Goal: Complete application form: Complete application form

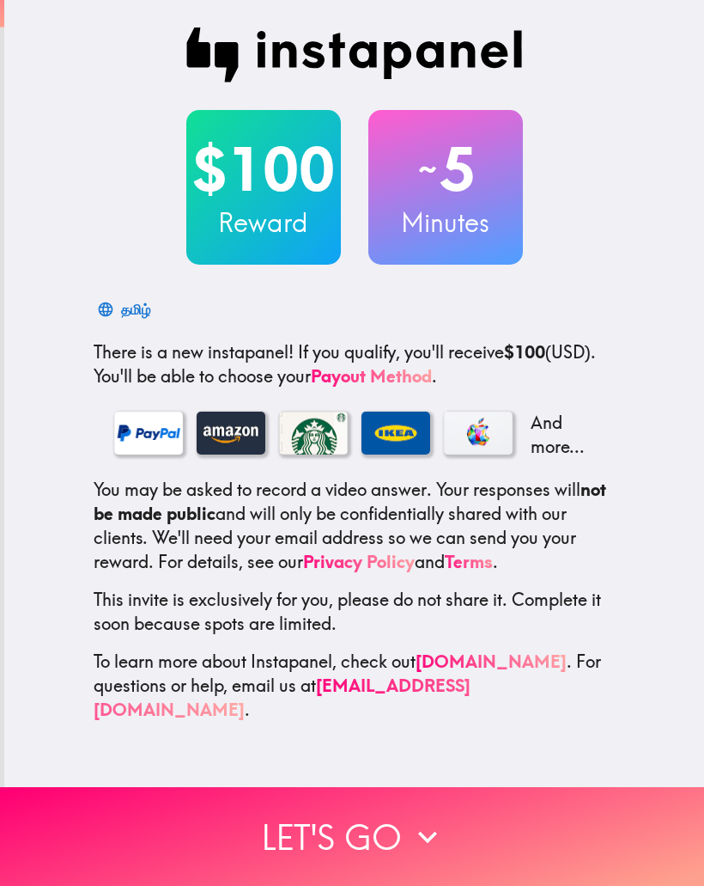
click at [413, 844] on icon "button" at bounding box center [428, 837] width 38 height 38
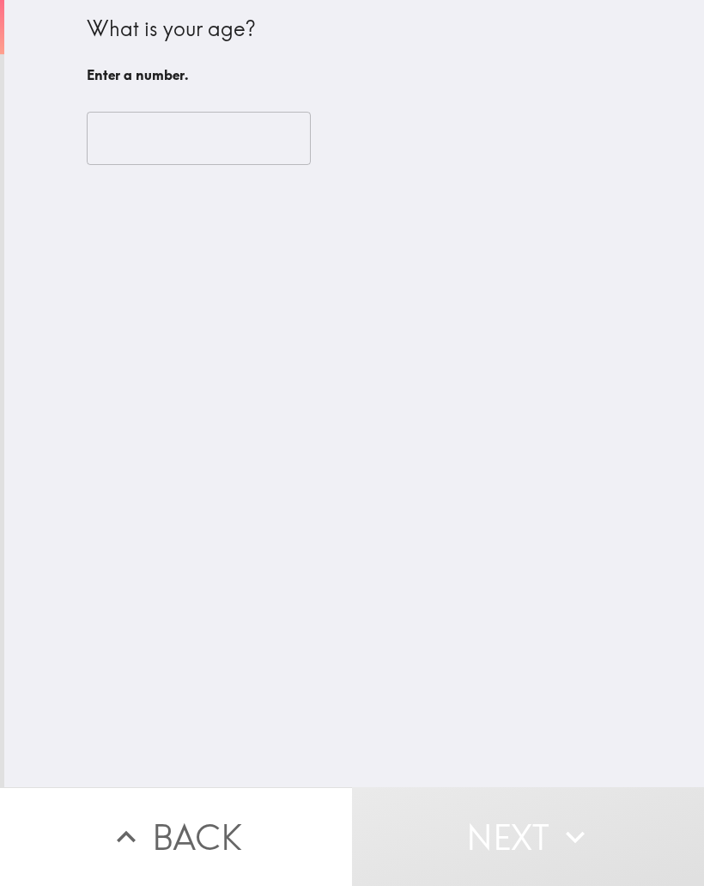
click at [204, 161] on input "number" at bounding box center [199, 138] width 224 height 53
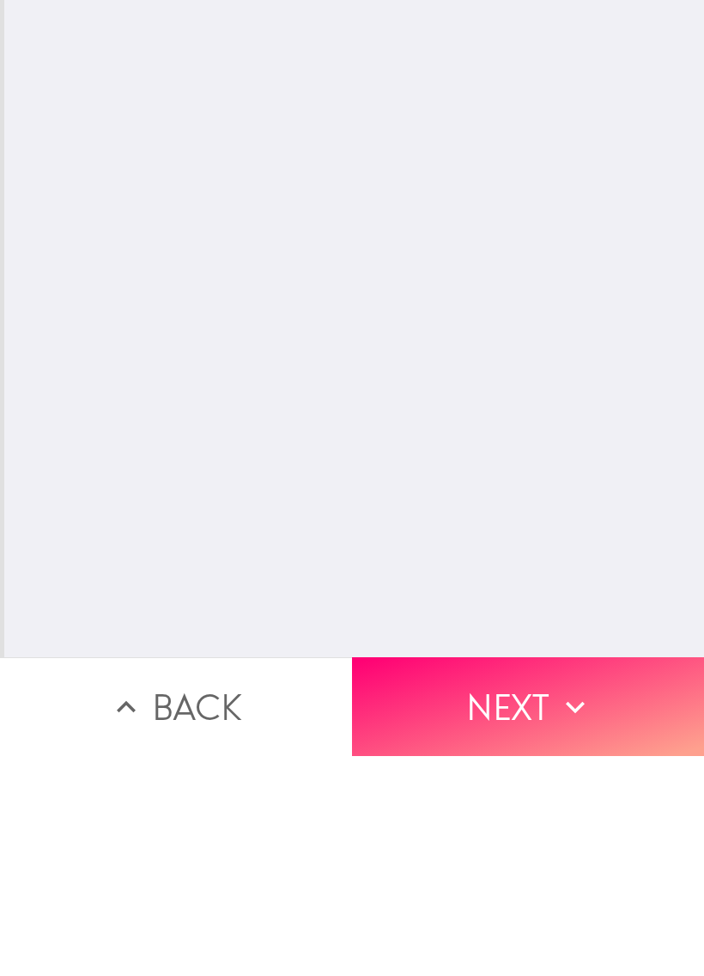
type input "63"
click at [500, 877] on button "Next" at bounding box center [528, 926] width 352 height 99
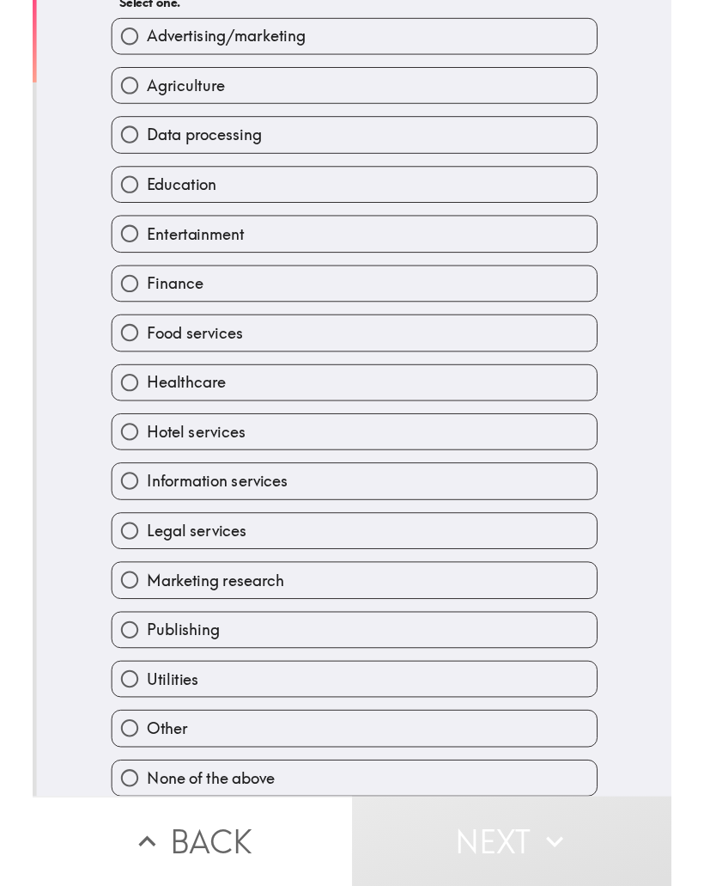
scroll to position [113, 0]
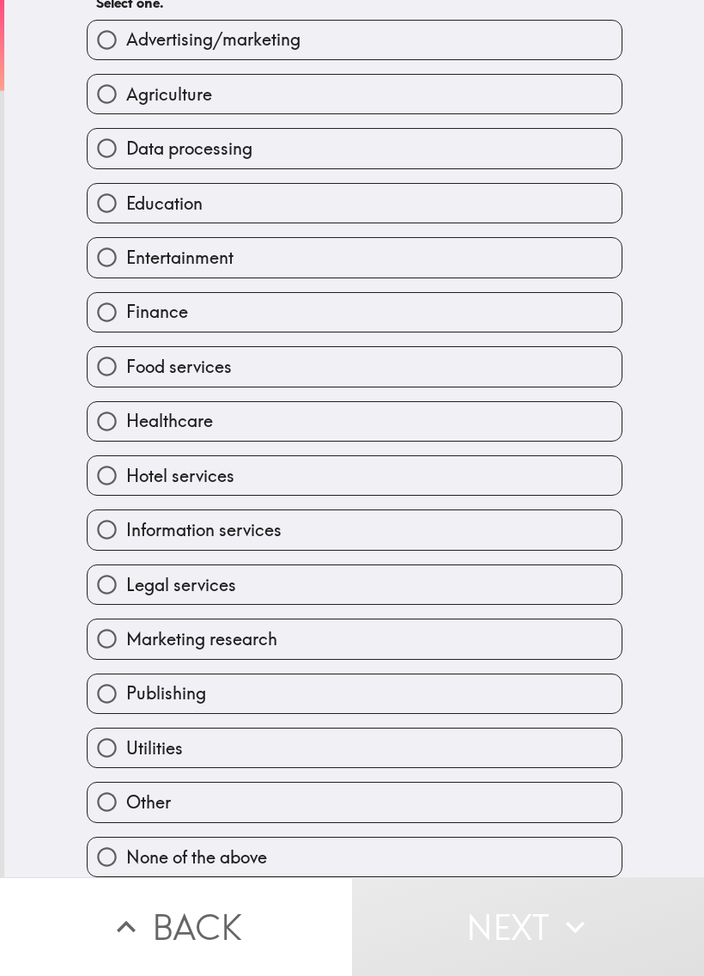
click at [508, 864] on label "None of the above" at bounding box center [355, 857] width 534 height 39
click at [126, 864] on input "None of the above" at bounding box center [107, 857] width 39 height 39
radio input "true"
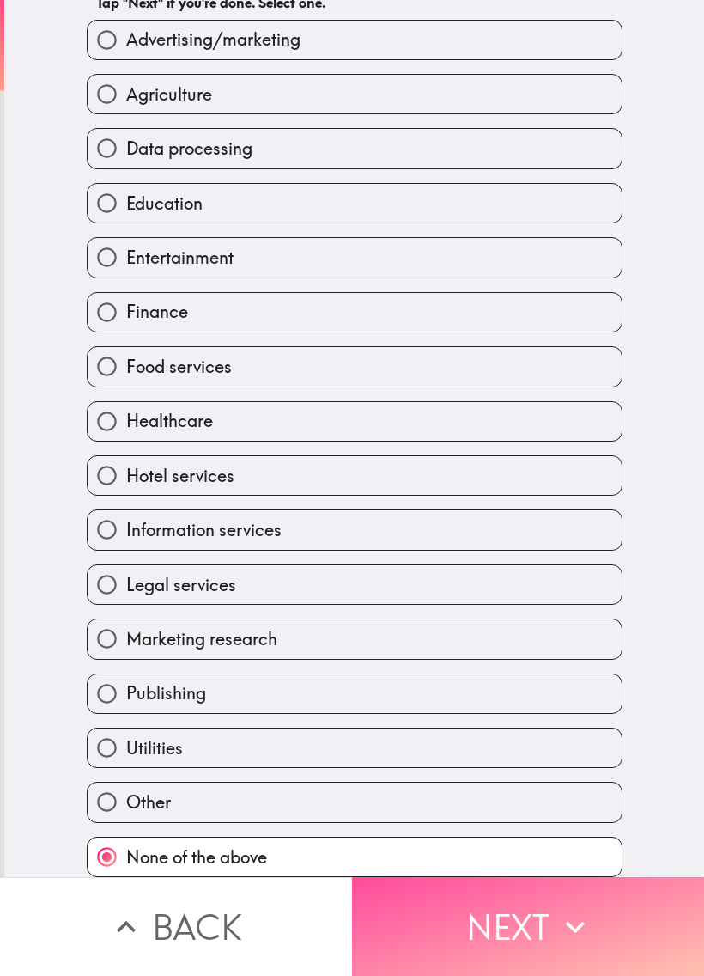
click at [562, 885] on icon "button" at bounding box center [576, 927] width 38 height 38
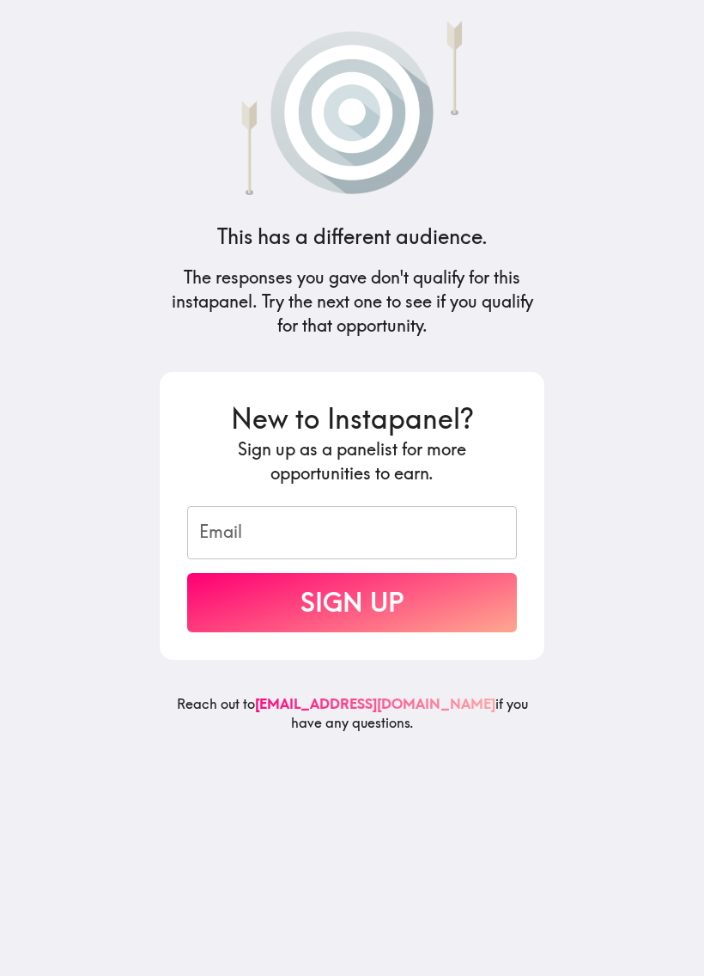
click at [259, 528] on input "Email" at bounding box center [352, 532] width 330 height 53
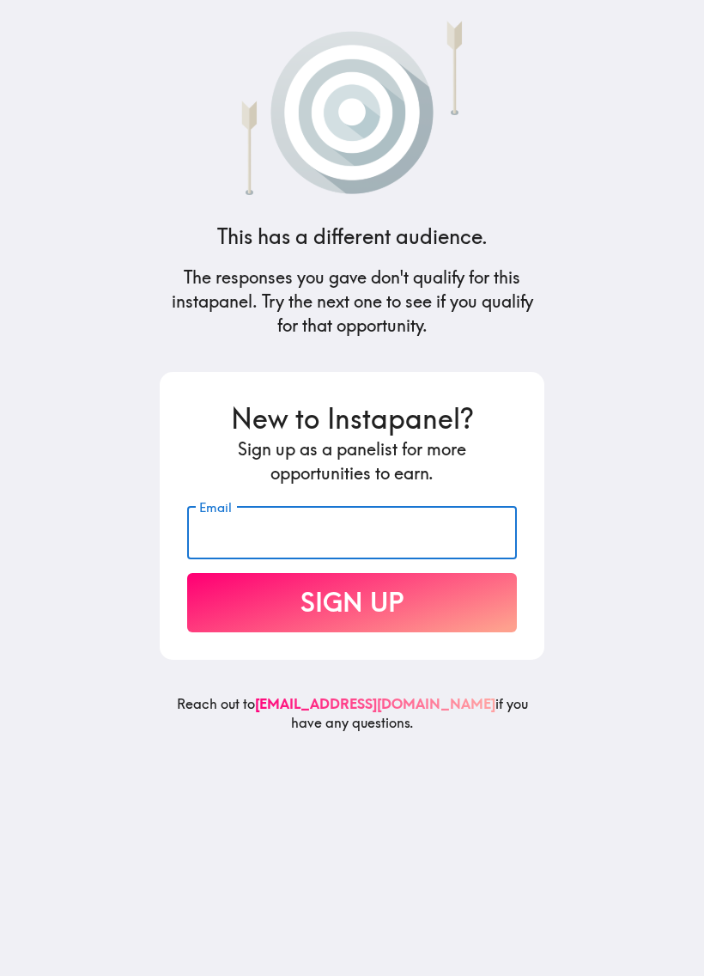
type input "[EMAIL_ADDRESS][DOMAIN_NAME]"
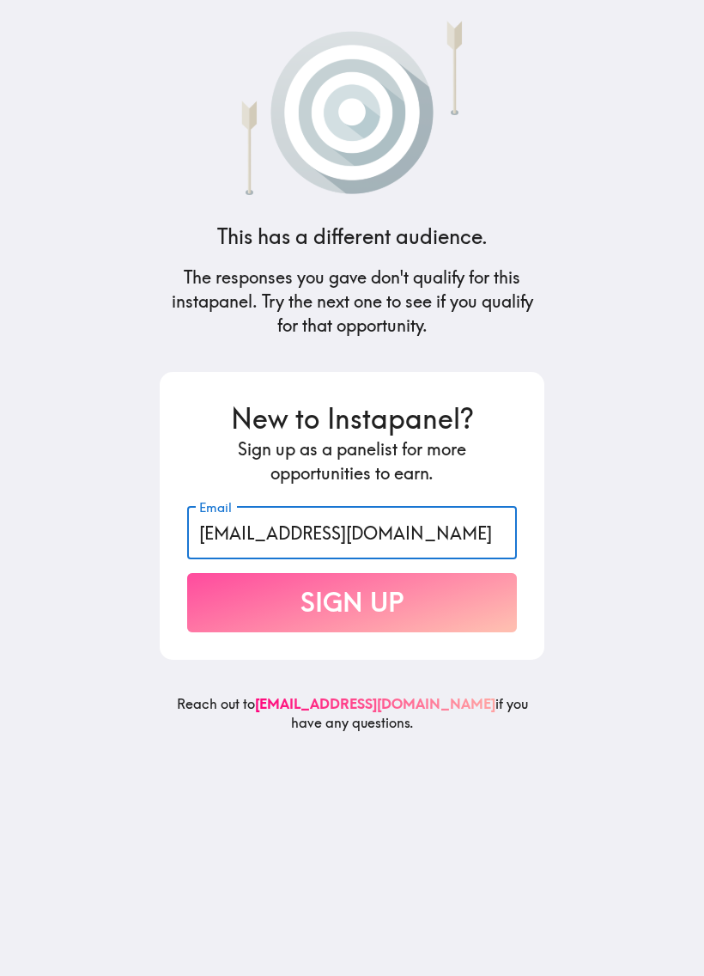
click at [429, 602] on button "Sign Up" at bounding box center [352, 602] width 330 height 59
